Goal: Find specific page/section

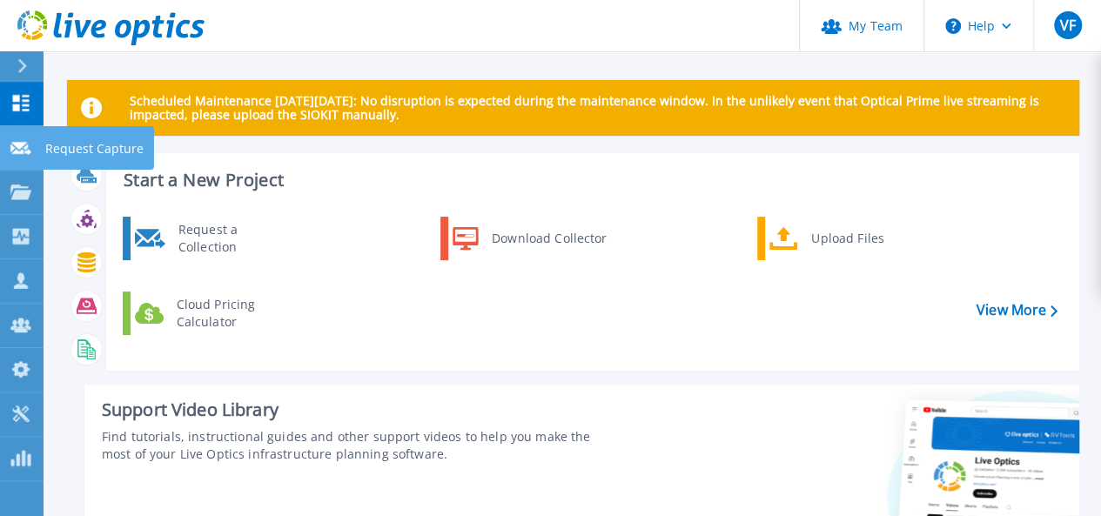
click at [86, 156] on p "Request Capture" at bounding box center [94, 148] width 98 height 45
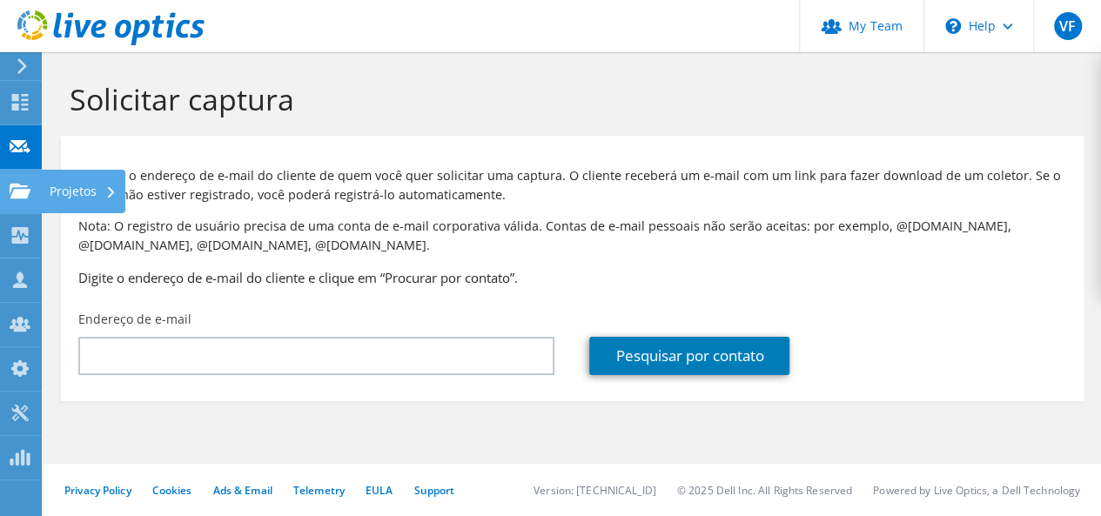
click at [101, 192] on div "Projetos" at bounding box center [83, 192] width 84 height 44
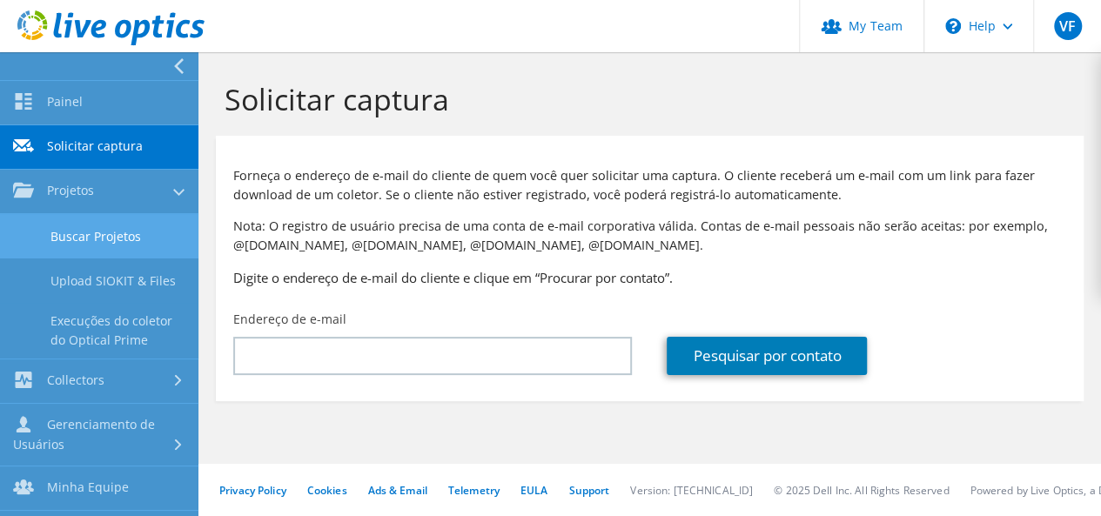
click at [110, 245] on link "Buscar Projetos" at bounding box center [99, 236] width 198 height 44
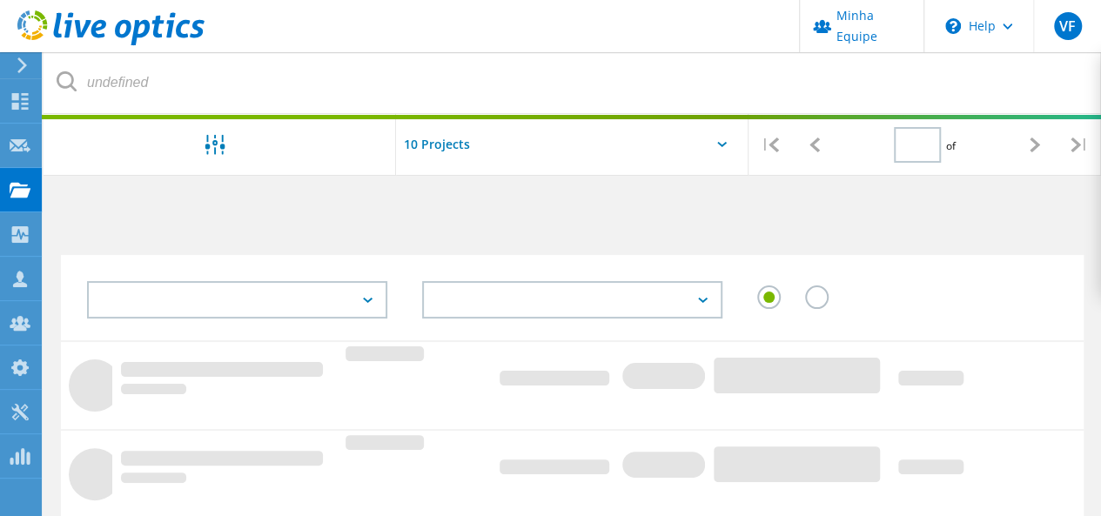
type input "1"
